Goal: Information Seeking & Learning: Find specific fact

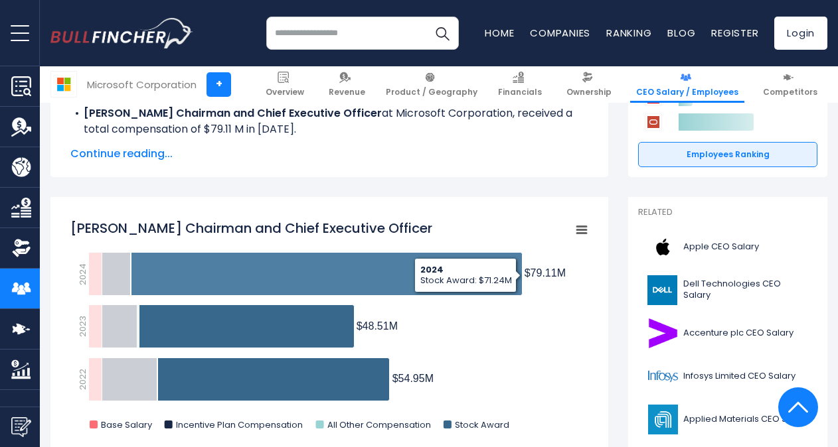
scroll to position [199, 0]
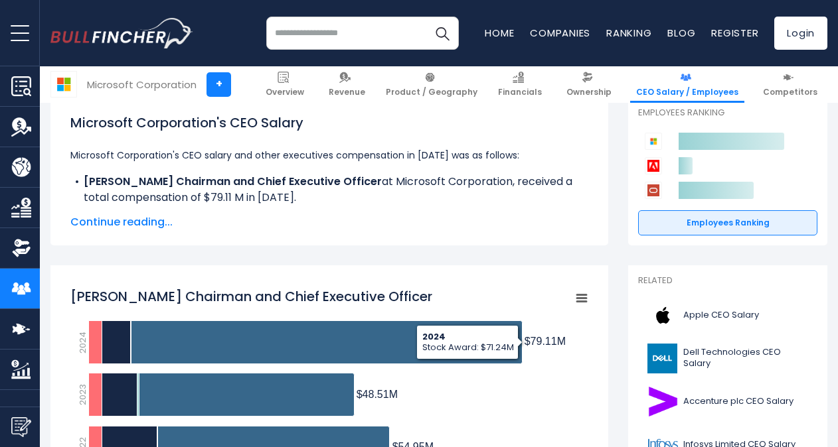
click at [129, 218] on span "Continue reading..." at bounding box center [329, 222] width 518 height 16
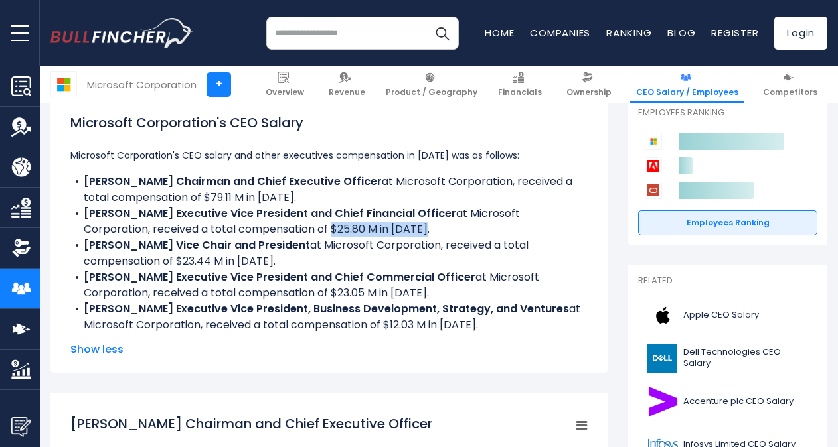
drag, startPoint x: 357, startPoint y: 232, endPoint x: 258, endPoint y: 232, distance: 99.6
click at [258, 232] on li "[PERSON_NAME] Executive Vice President and Chief Financial Officer at Microsoft…" at bounding box center [329, 222] width 518 height 32
drag, startPoint x: 258, startPoint y: 232, endPoint x: 169, endPoint y: 289, distance: 105.1
click at [167, 288] on li "[PERSON_NAME] Executive Vice President and Chief Commercial Officer at Microsof…" at bounding box center [329, 286] width 518 height 32
drag, startPoint x: 412, startPoint y: 292, endPoint x: 323, endPoint y: 292, distance: 88.3
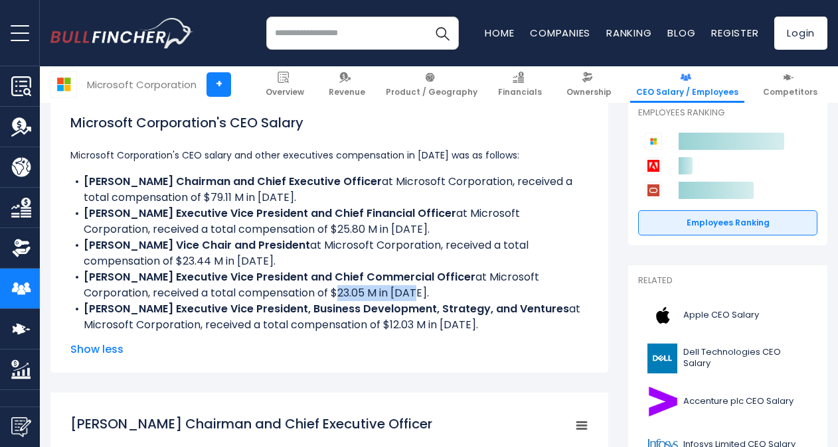
click at [323, 292] on li "[PERSON_NAME] Executive Vice President and Chief Commercial Officer at Microsof…" at bounding box center [329, 286] width 518 height 32
click at [206, 324] on li "[PERSON_NAME] Executive Vice President, Business Development, Strategy, and Ven…" at bounding box center [329, 317] width 518 height 32
drag, startPoint x: 177, startPoint y: 199, endPoint x: 185, endPoint y: 202, distance: 8.0
click at [185, 202] on li "[PERSON_NAME] Chairman and Chief Executive Officer at Microsoft Corporation, re…" at bounding box center [329, 190] width 518 height 32
drag, startPoint x: 382, startPoint y: 232, endPoint x: 256, endPoint y: 228, distance: 125.5
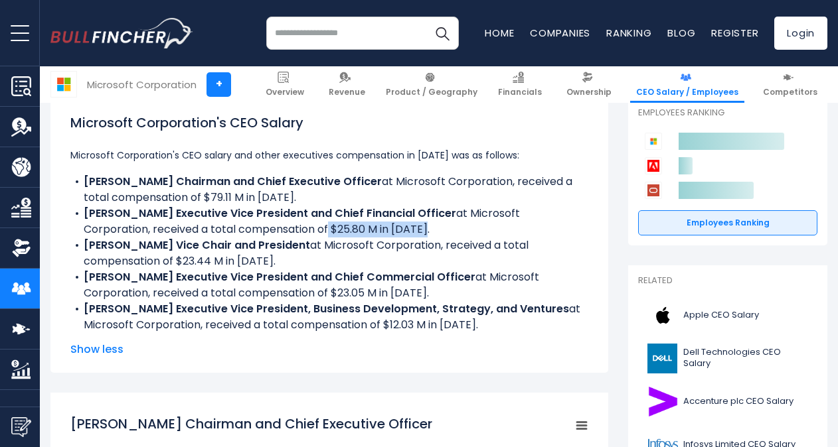
click at [256, 228] on li "[PERSON_NAME] Executive Vice President and Chief Financial Officer at Microsoft…" at bounding box center [329, 222] width 518 height 32
drag, startPoint x: 256, startPoint y: 228, endPoint x: 374, endPoint y: 230, distance: 117.5
click at [374, 230] on li "[PERSON_NAME] Executive Vice President and Chief Financial Officer at Microsoft…" at bounding box center [329, 222] width 518 height 32
drag, startPoint x: 250, startPoint y: 331, endPoint x: 374, endPoint y: 329, distance: 124.2
click at [374, 329] on li "[PERSON_NAME] Executive Vice President, Business Development, Strategy, and Ven…" at bounding box center [329, 317] width 518 height 32
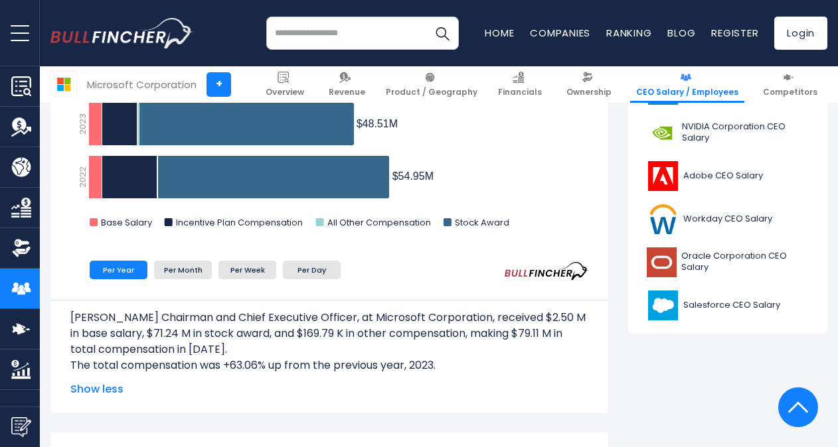
scroll to position [465, 0]
